Goal: Learn about a topic

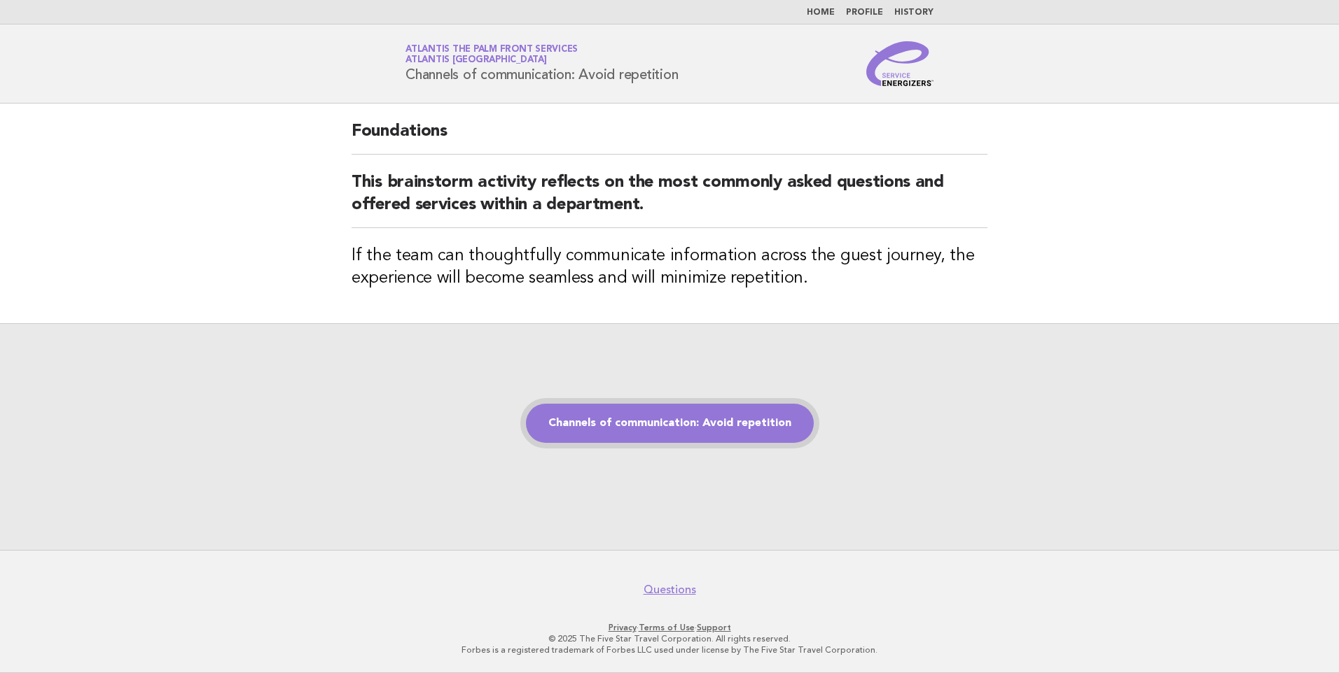
click at [701, 428] on link "Channels of communication: Avoid repetition" at bounding box center [670, 423] width 288 height 39
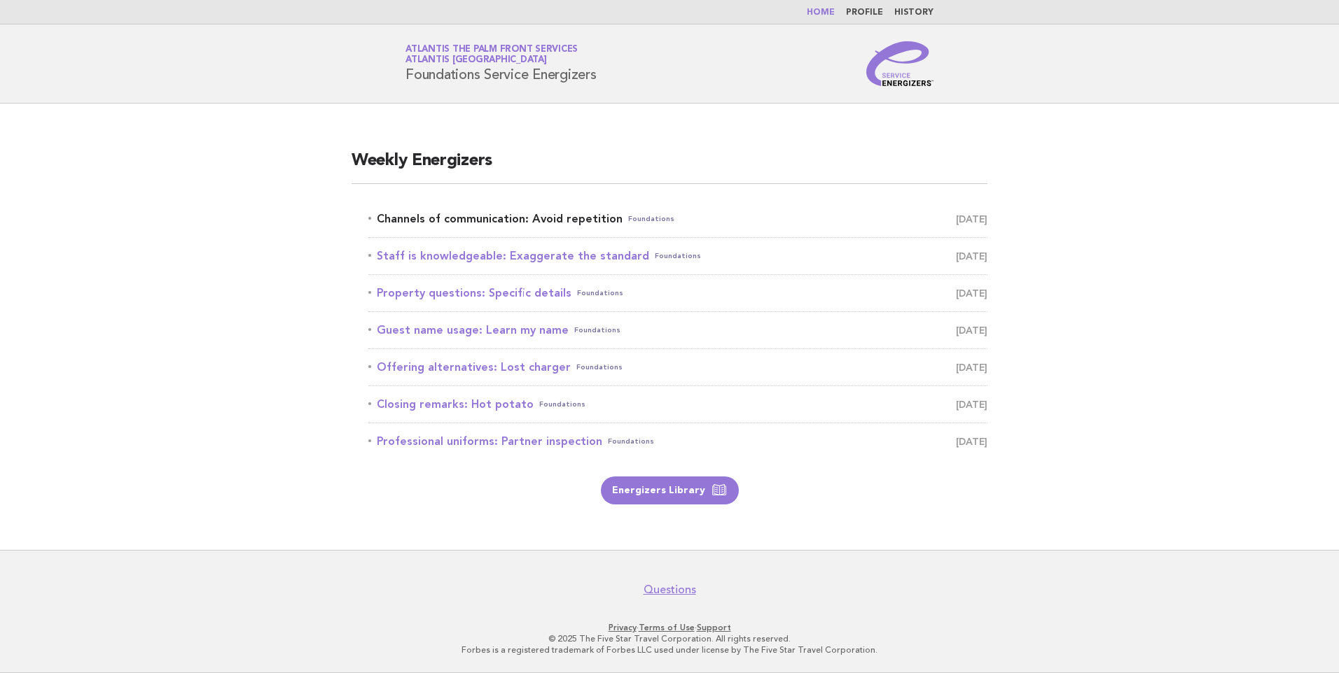
click at [521, 217] on link "Channels of communication: Avoid repetition Foundations September 25" at bounding box center [677, 219] width 619 height 20
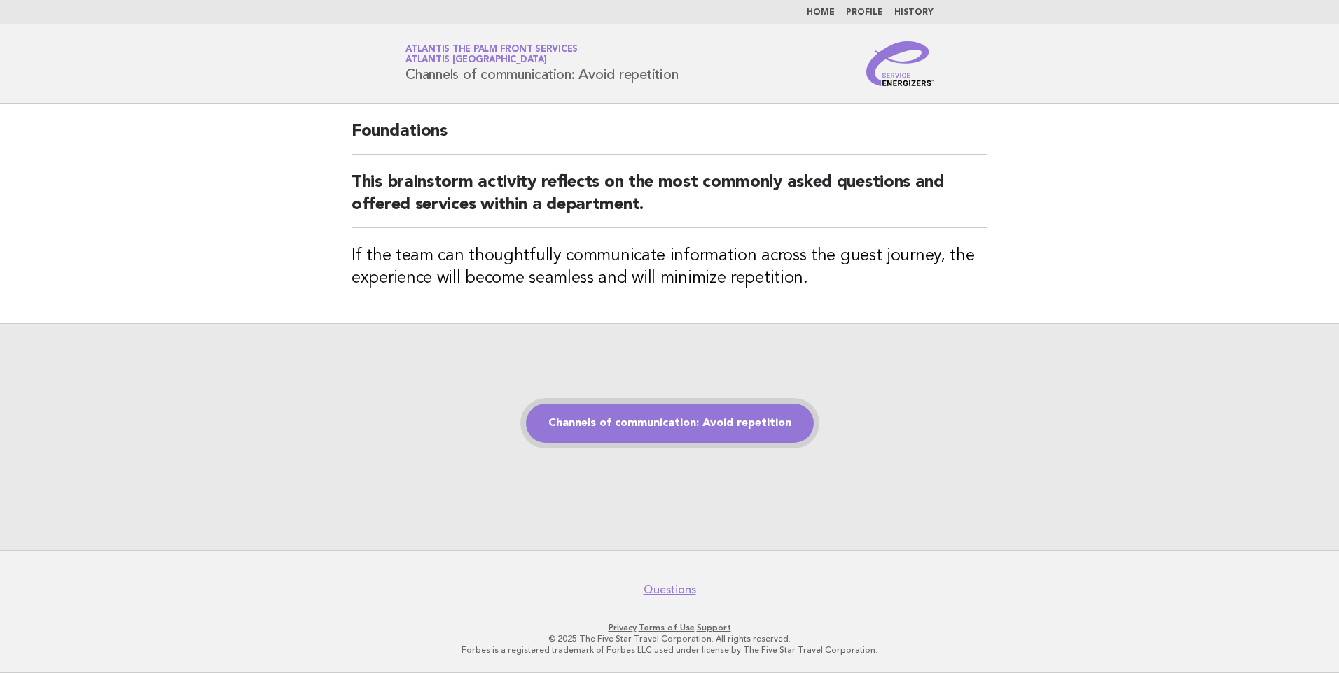
click at [657, 422] on link "Channels of communication: Avoid repetition" at bounding box center [670, 423] width 288 height 39
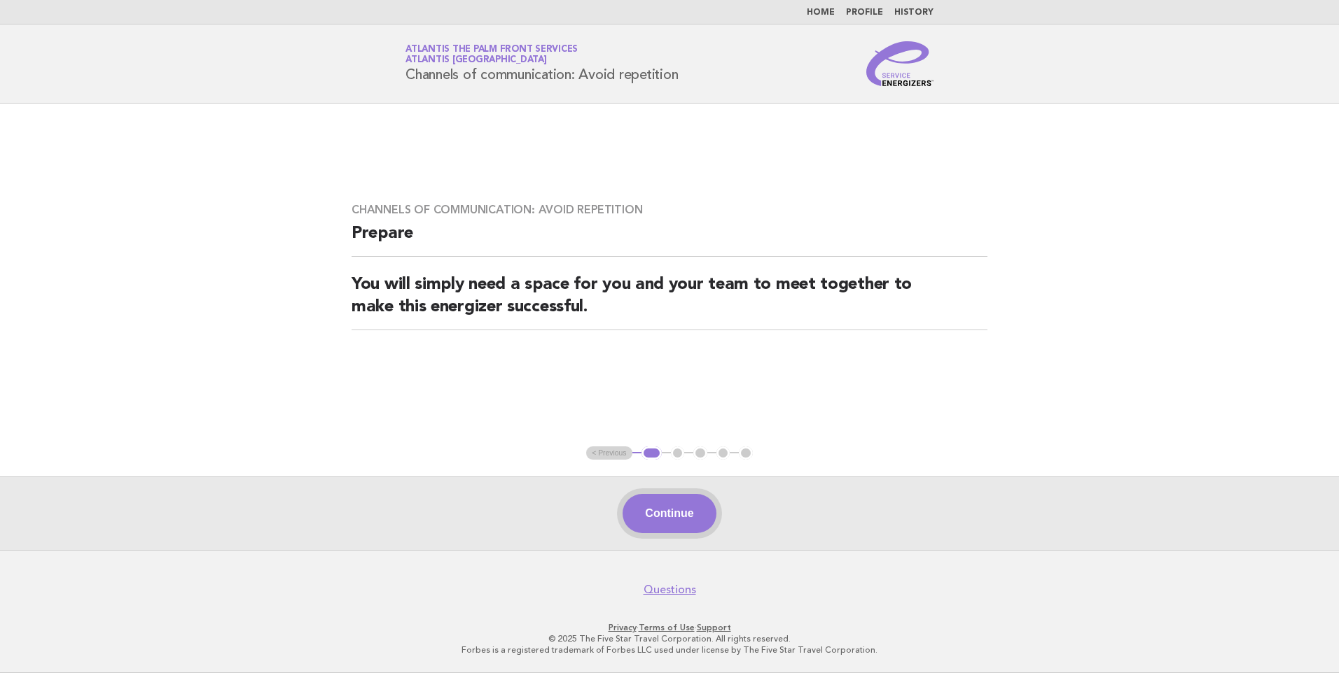
click at [668, 513] on button "Continue" at bounding box center [668, 513] width 93 height 39
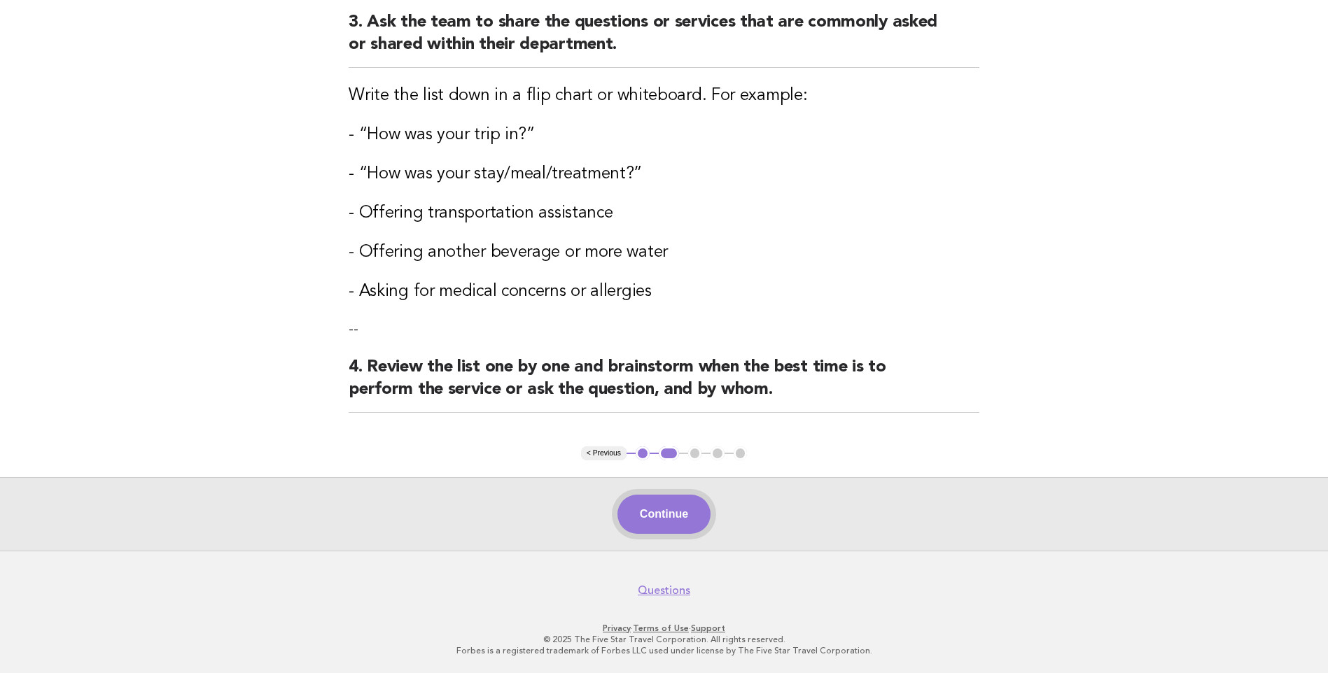
click at [661, 519] on button "Continue" at bounding box center [663, 514] width 93 height 39
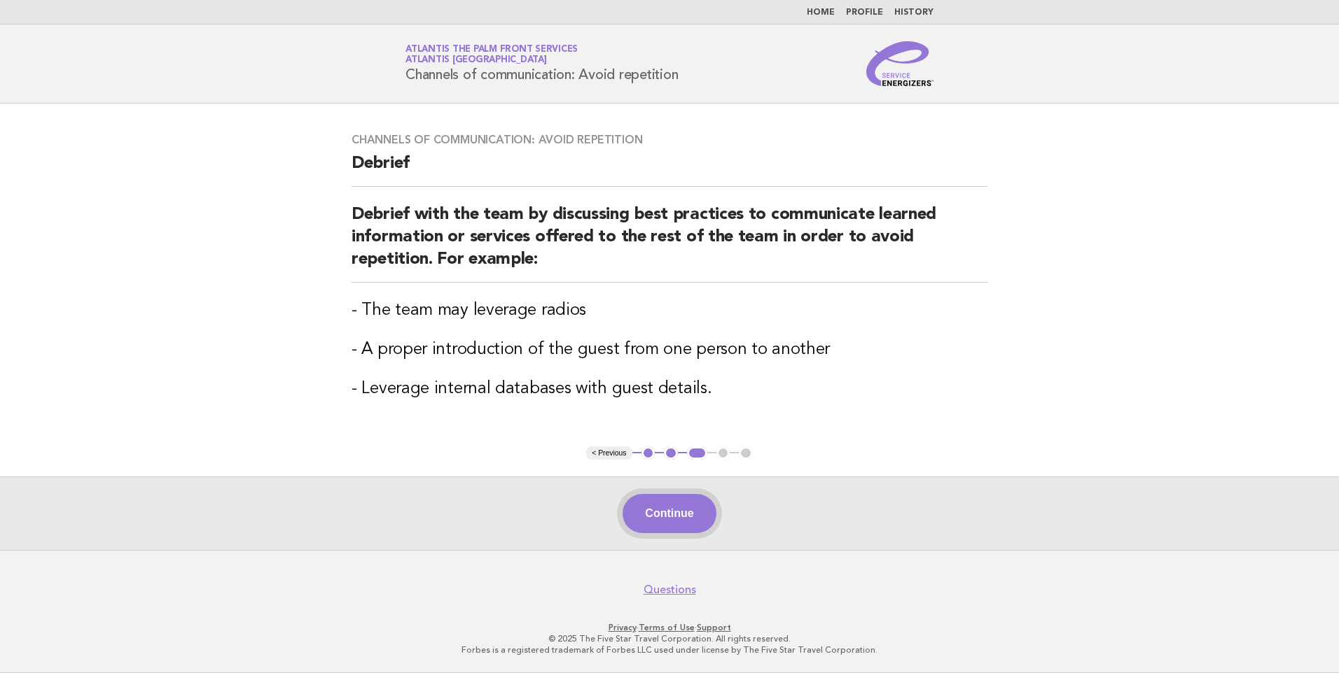
click at [664, 525] on button "Continue" at bounding box center [668, 513] width 93 height 39
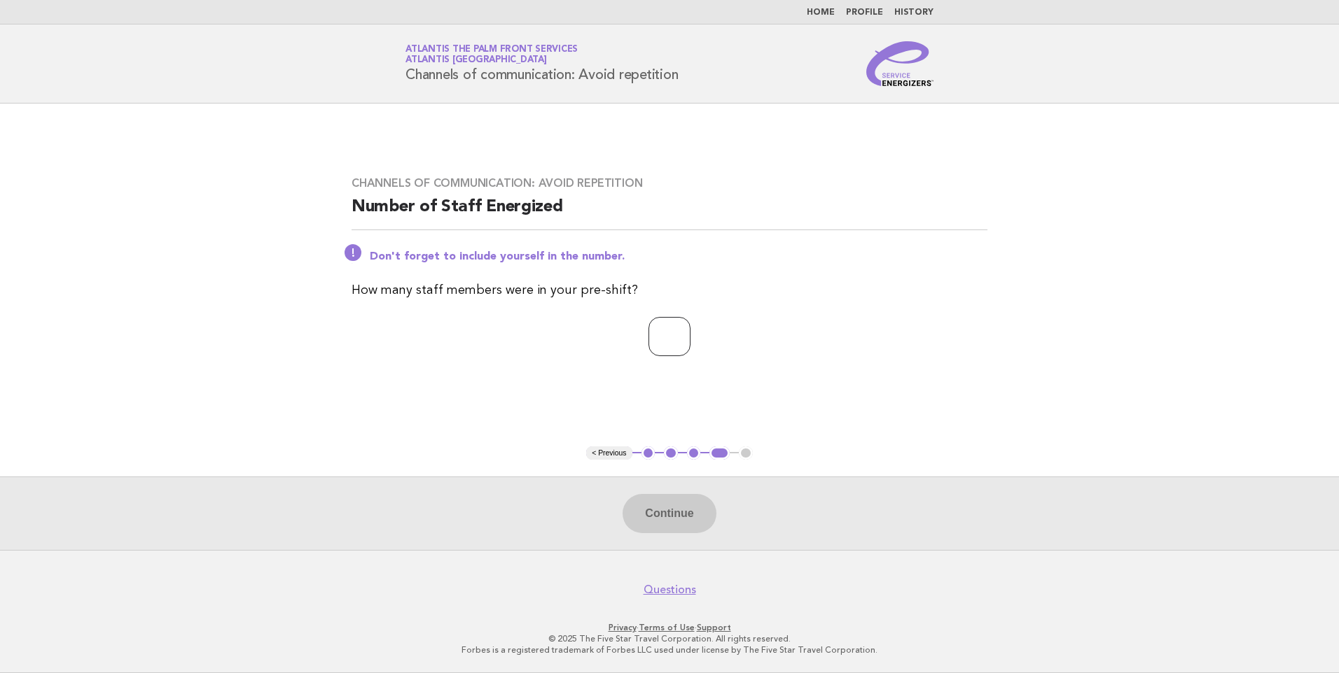
click at [655, 335] on input "number" at bounding box center [669, 336] width 42 height 39
type input "**"
click at [662, 521] on button "Continue" at bounding box center [668, 513] width 93 height 39
